Goal: Information Seeking & Learning: Check status

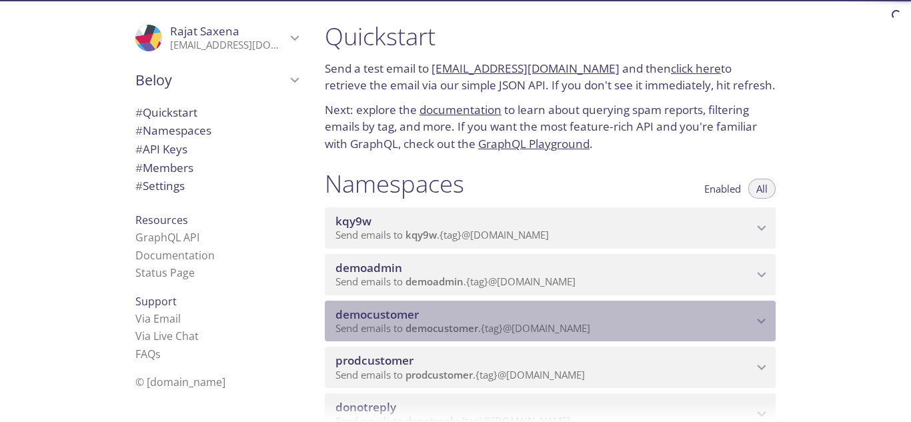
click at [463, 318] on span "democustomer" at bounding box center [545, 315] width 418 height 15
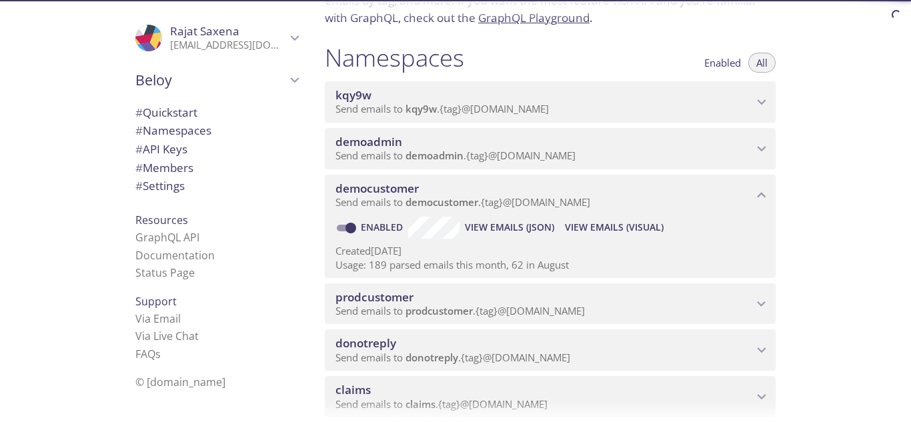
scroll to position [133, 0]
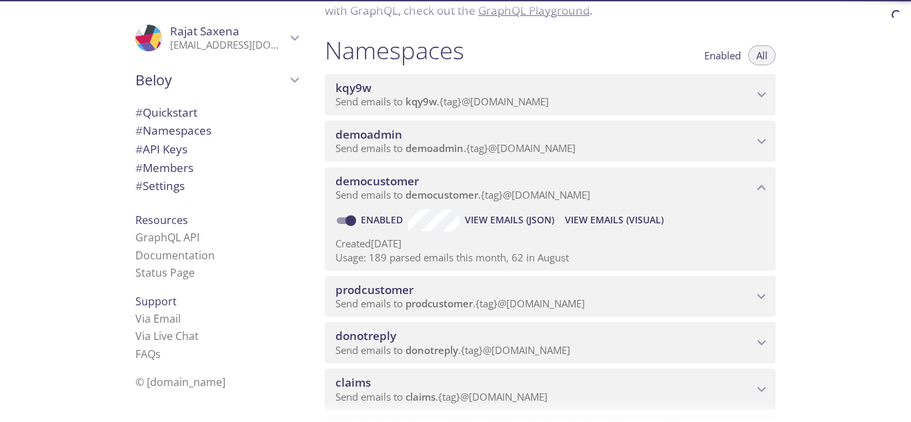
click at [617, 218] on span "View Emails (Visual)" at bounding box center [614, 220] width 99 height 16
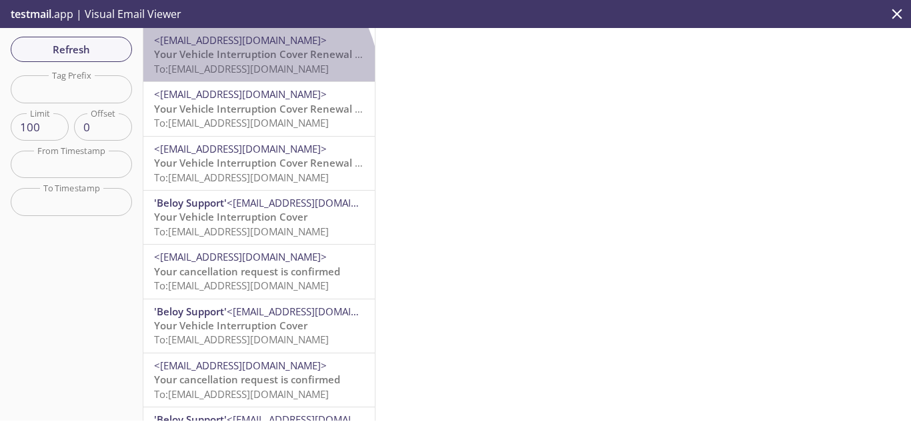
click at [256, 77] on div "<[EMAIL_ADDRESS][DOMAIN_NAME]> Your Vehicle Interruption Cover Renewal is Appro…" at bounding box center [259, 54] width 232 height 53
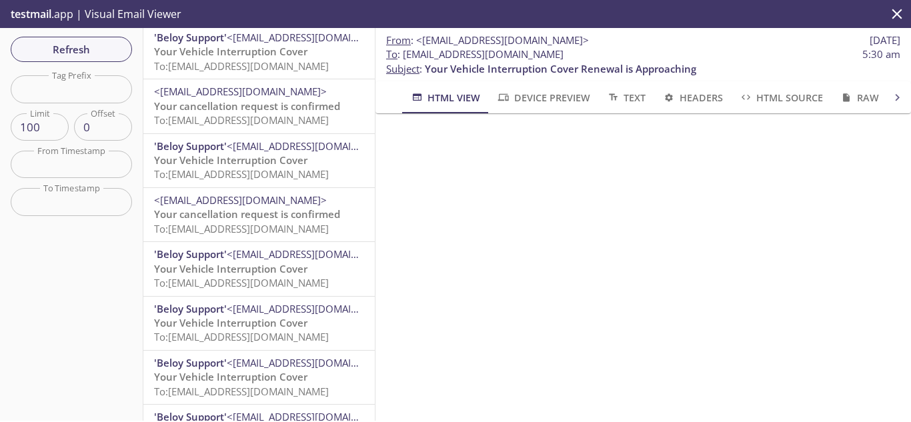
scroll to position [200, 0]
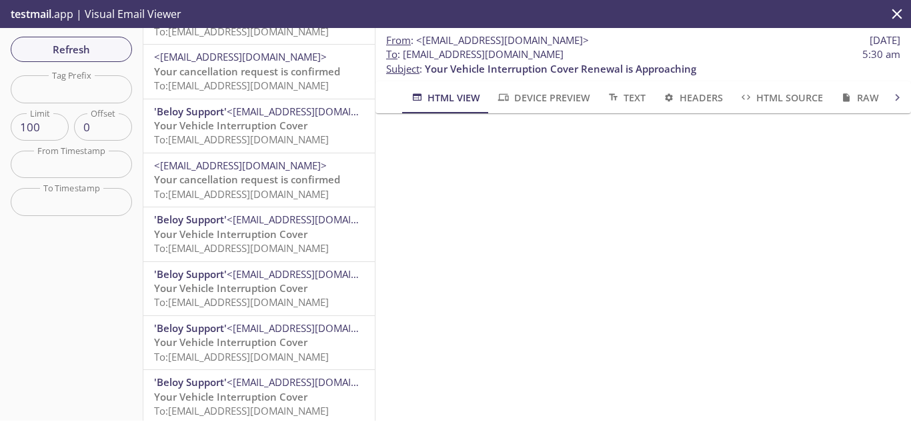
click at [245, 187] on span "To: [EMAIL_ADDRESS][DOMAIN_NAME]" at bounding box center [241, 193] width 175 height 13
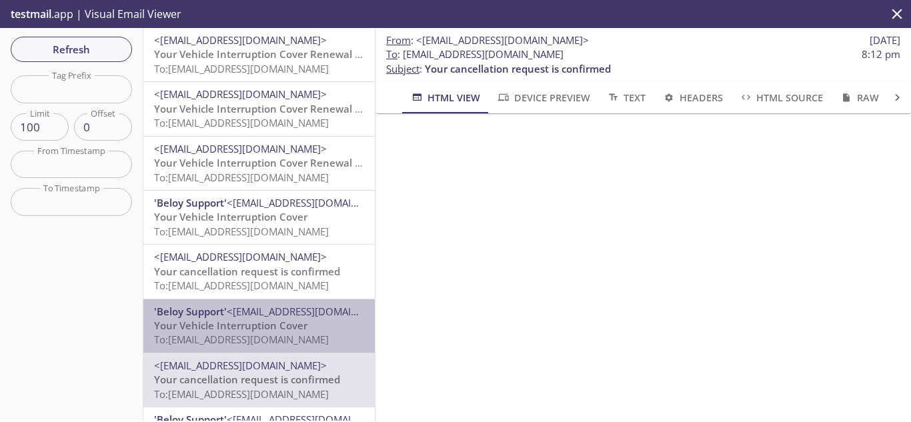
click at [286, 338] on span "To: [EMAIL_ADDRESS][DOMAIN_NAME]" at bounding box center [241, 339] width 175 height 13
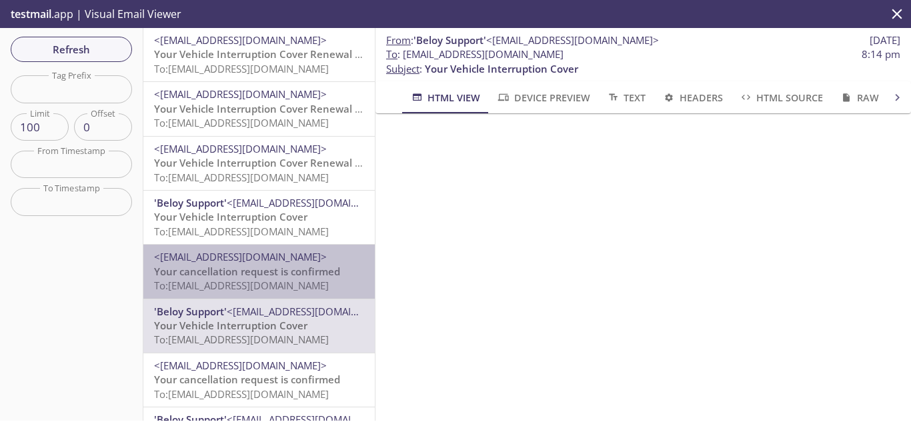
click at [278, 283] on span "To: [EMAIL_ADDRESS][DOMAIN_NAME]" at bounding box center [241, 285] width 175 height 13
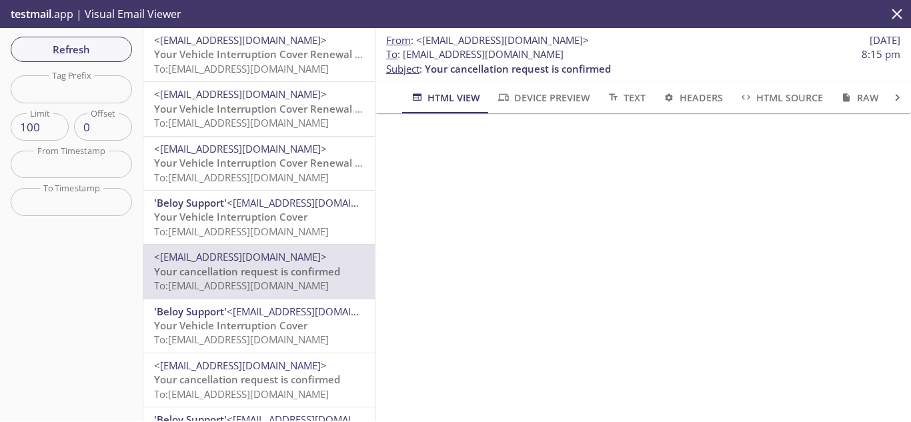
click at [279, 228] on span "To: [EMAIL_ADDRESS][DOMAIN_NAME]" at bounding box center [241, 231] width 175 height 13
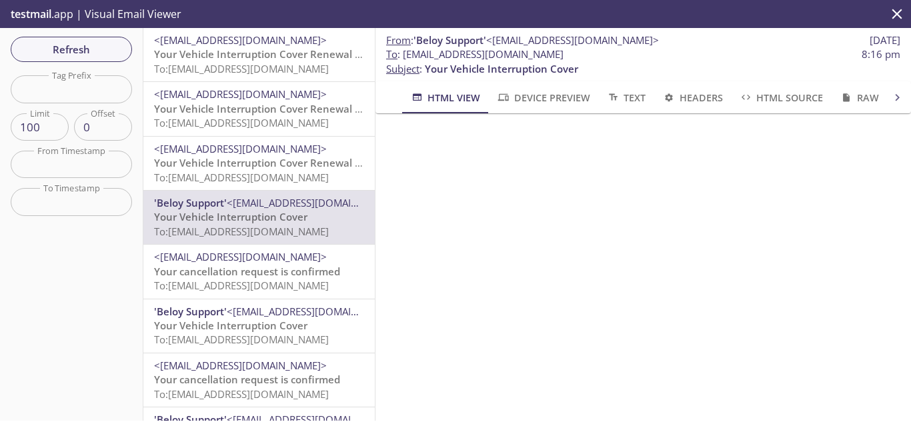
click at [289, 153] on span "<[EMAIL_ADDRESS][DOMAIN_NAME]>" at bounding box center [259, 149] width 210 height 14
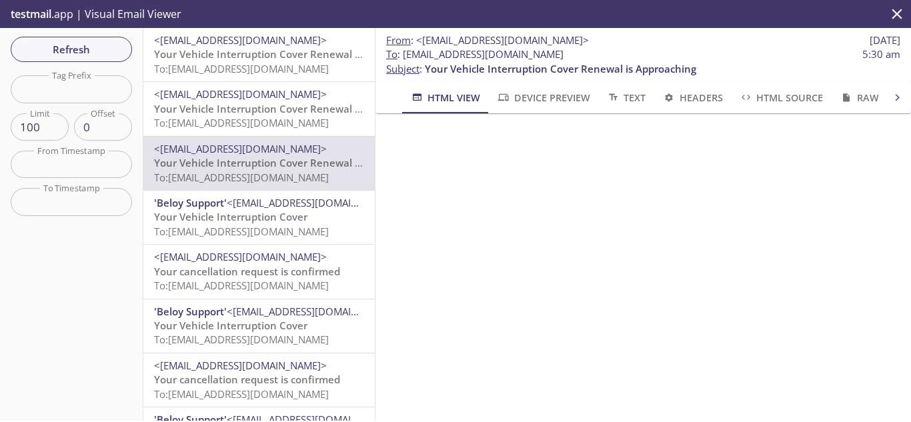
click at [230, 122] on span "To: [EMAIL_ADDRESS][DOMAIN_NAME]" at bounding box center [241, 122] width 175 height 13
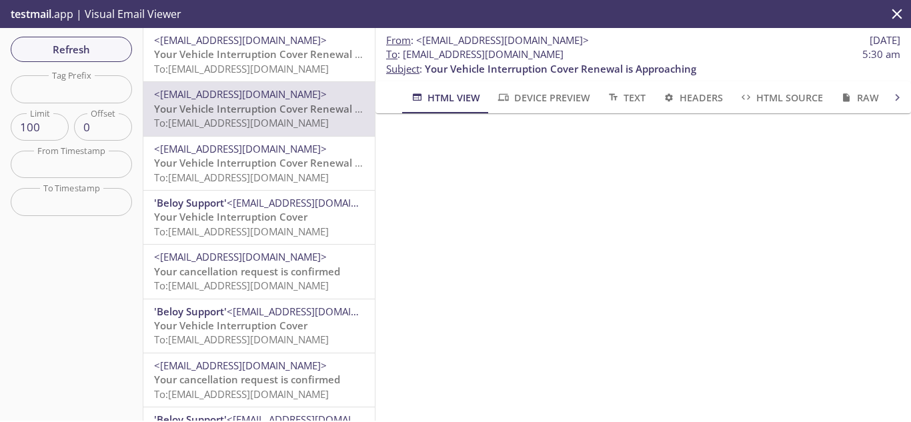
scroll to position [734, 0]
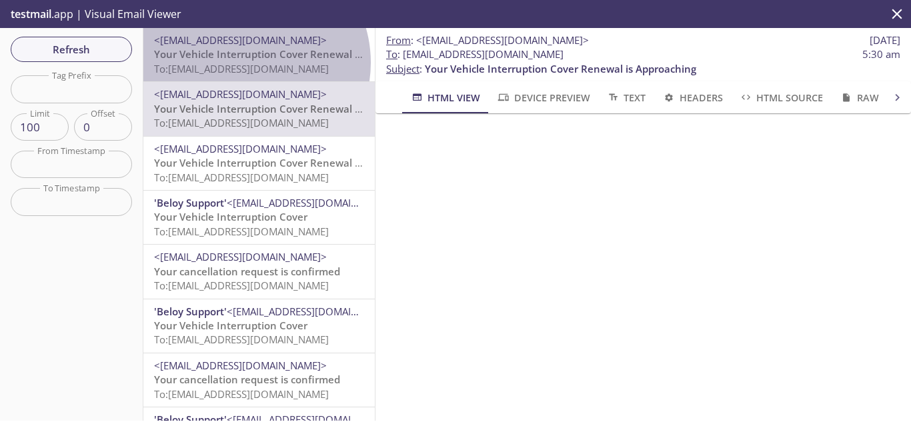
click at [246, 63] on span "To: [EMAIL_ADDRESS][DOMAIN_NAME]" at bounding box center [241, 68] width 175 height 13
